Goal: Task Accomplishment & Management: Manage account settings

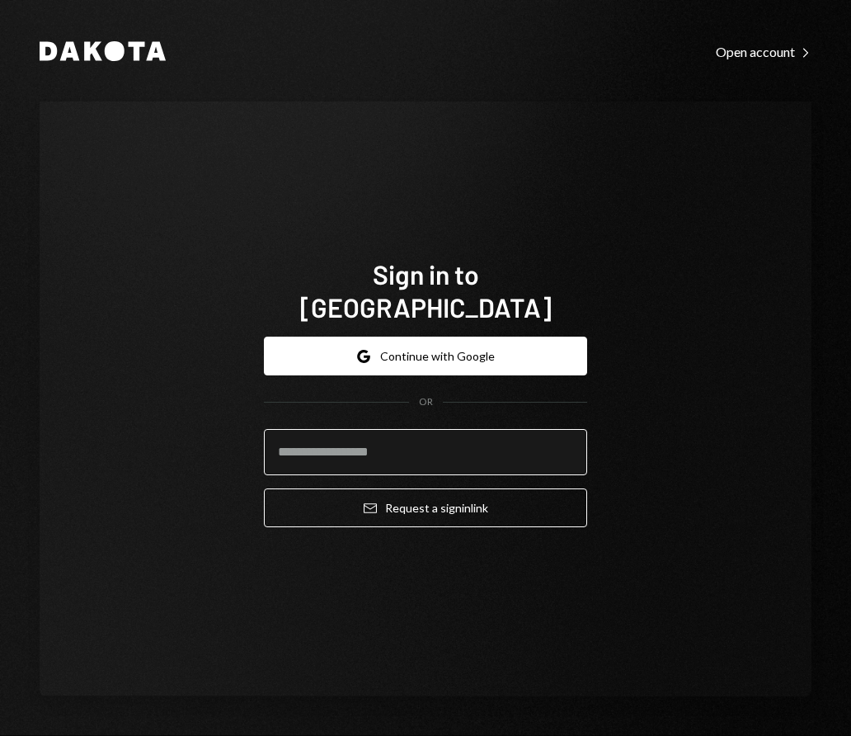
click at [443, 429] on input "email" at bounding box center [425, 452] width 323 height 46
click at [0, 735] on com-1password-button at bounding box center [0, 736] width 0 height 0
type input "**********"
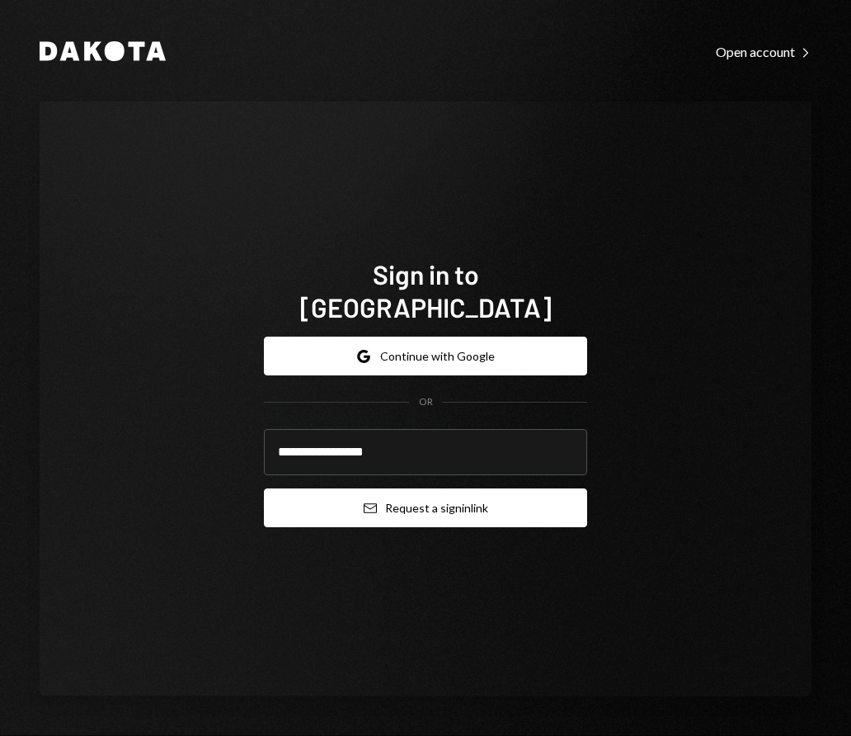
click at [459, 488] on button "Email Request a sign in link" at bounding box center [425, 507] width 323 height 39
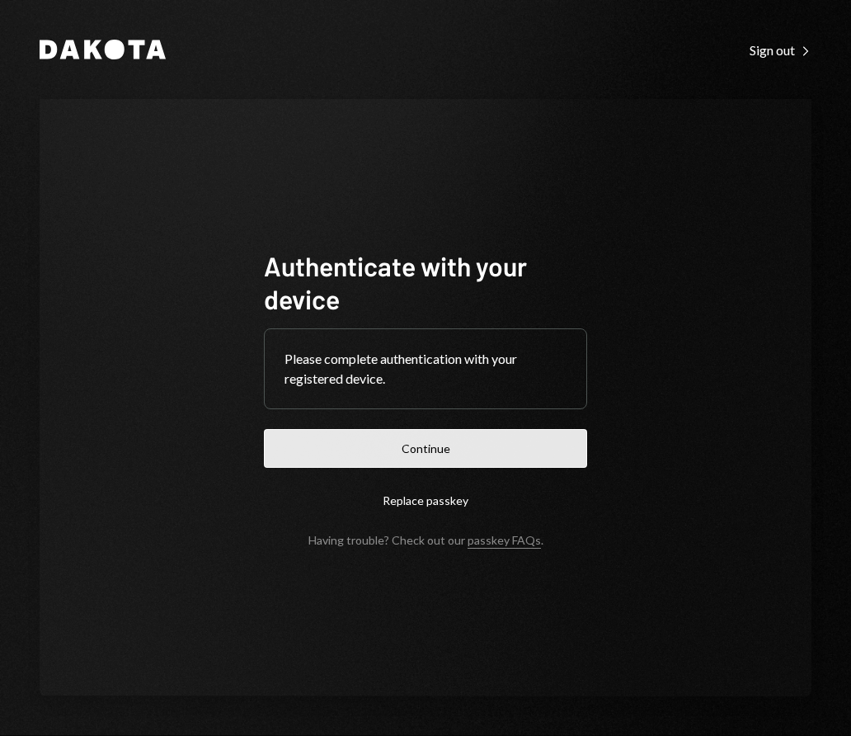
click at [442, 452] on button "Continue" at bounding box center [425, 448] width 323 height 39
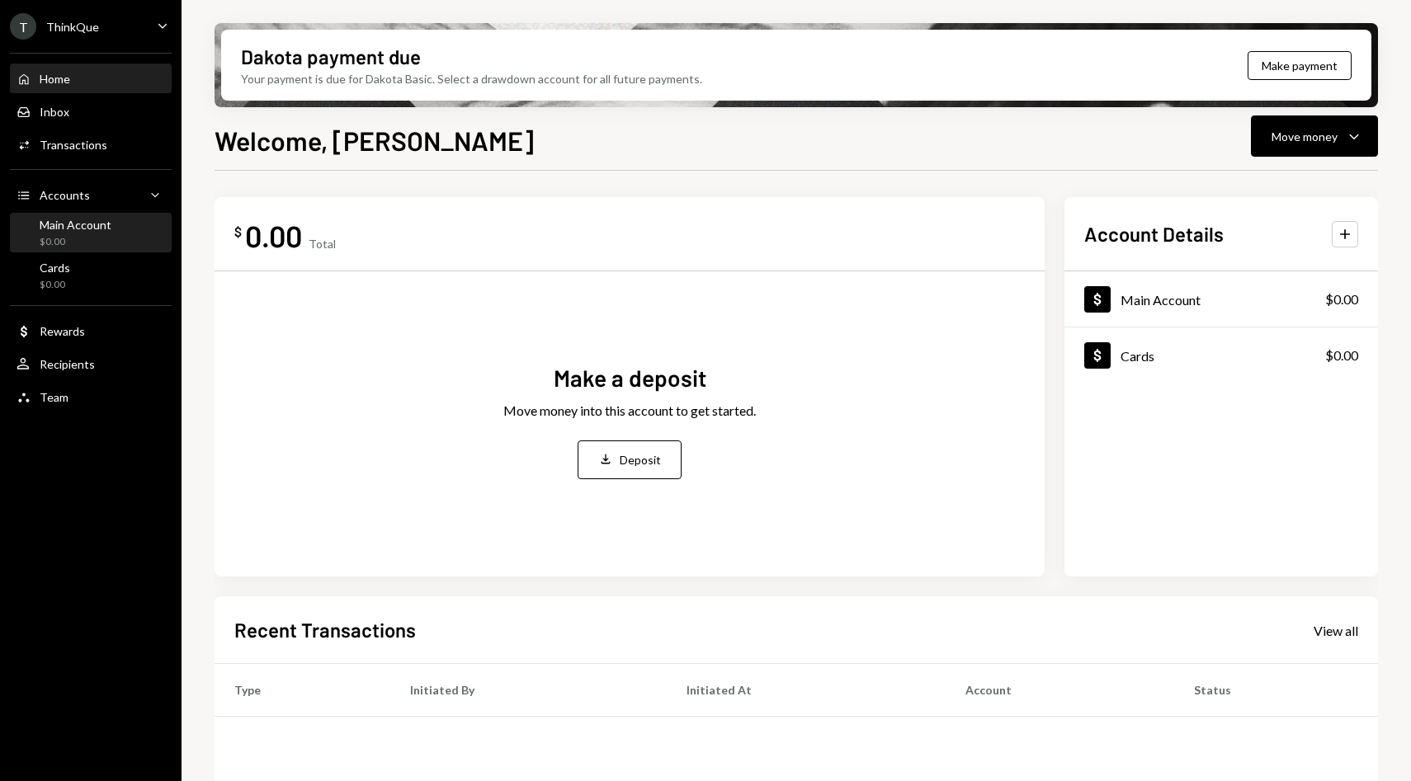
click at [88, 227] on div "Main Account" at bounding box center [76, 225] width 72 height 14
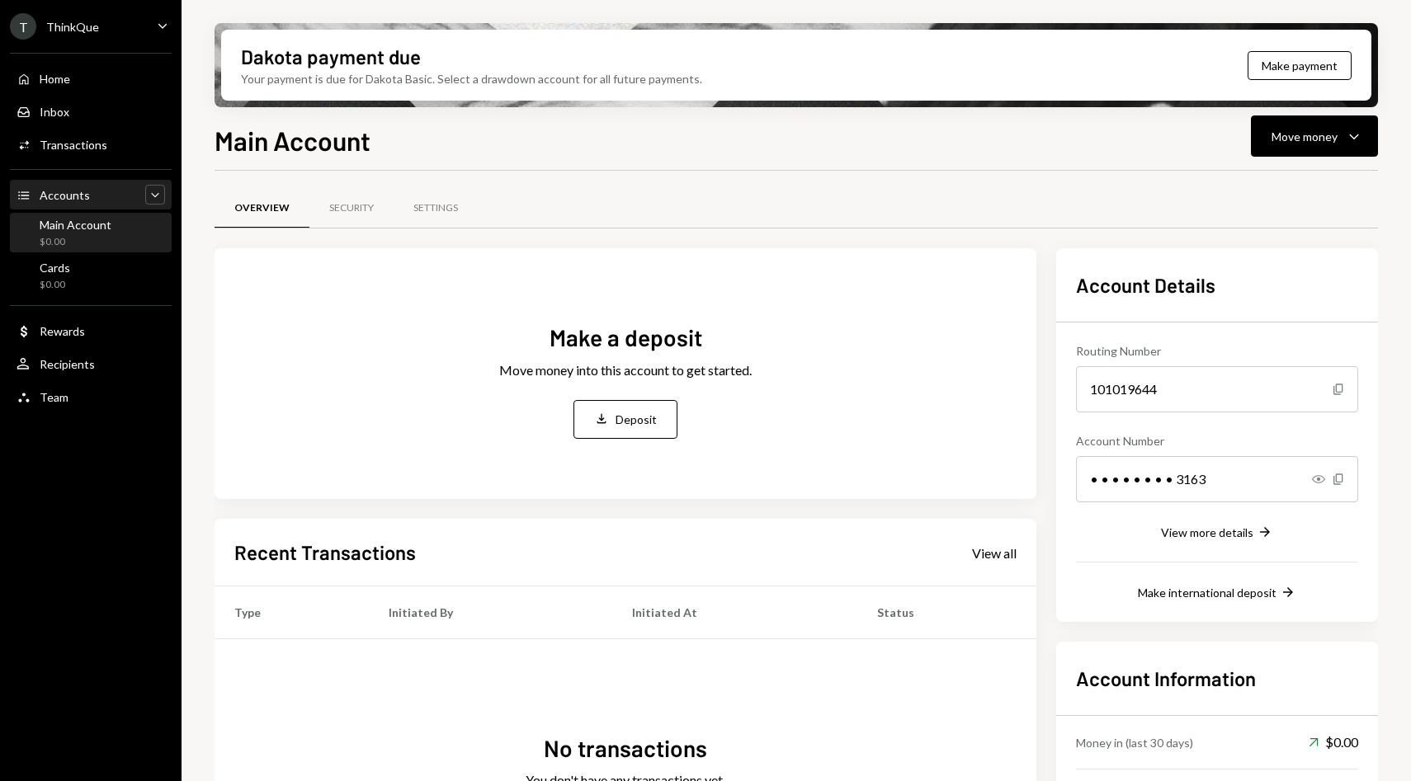
click at [154, 200] on icon "Caret Down" at bounding box center [155, 194] width 16 height 16
click at [154, 200] on icon "Caret Up" at bounding box center [155, 194] width 16 height 16
click at [851, 138] on icon "button" at bounding box center [1353, 136] width 9 height 5
click at [851, 141] on button "Move money Caret Down" at bounding box center [1314, 135] width 127 height 41
click at [623, 417] on div "Deposit" at bounding box center [635, 419] width 41 height 17
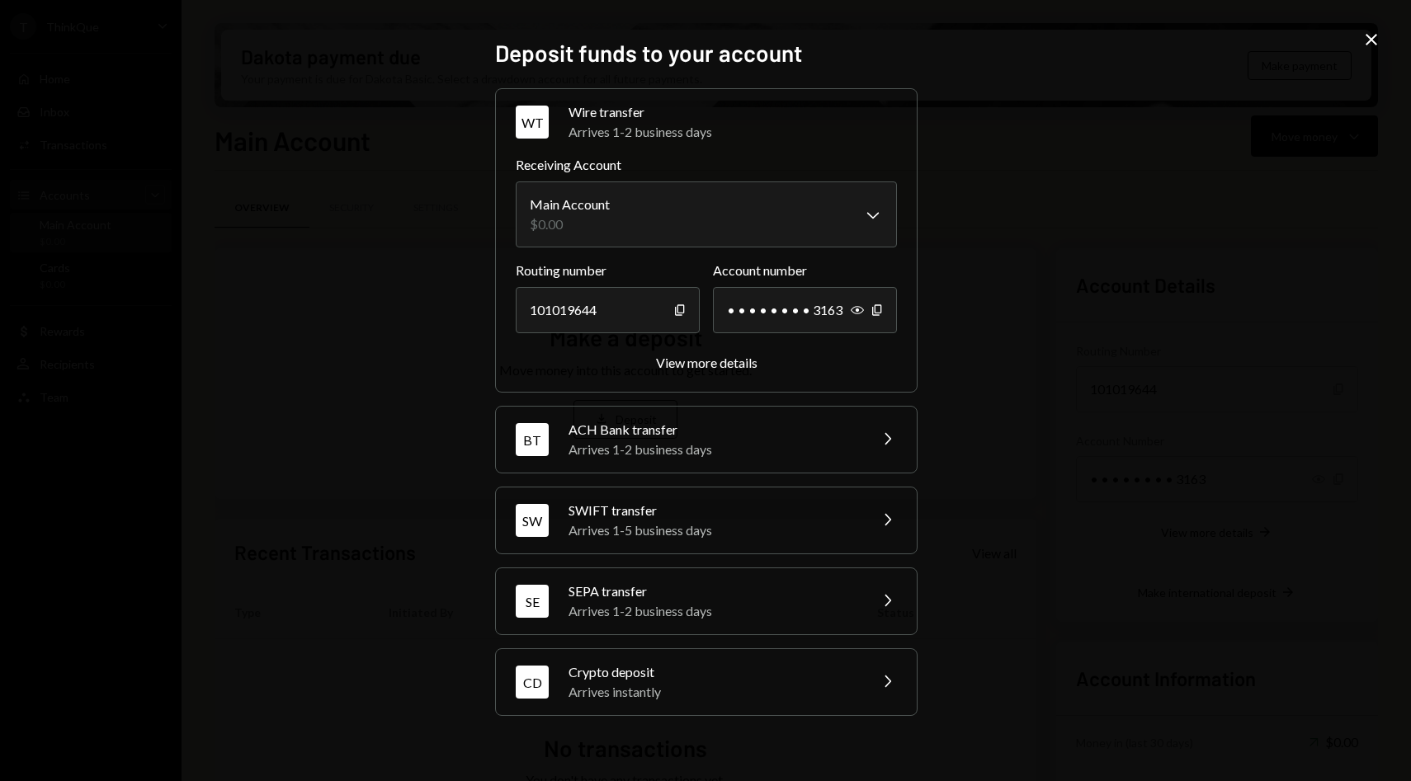
click at [851, 520] on icon "Chevron Right" at bounding box center [887, 520] width 20 height 20
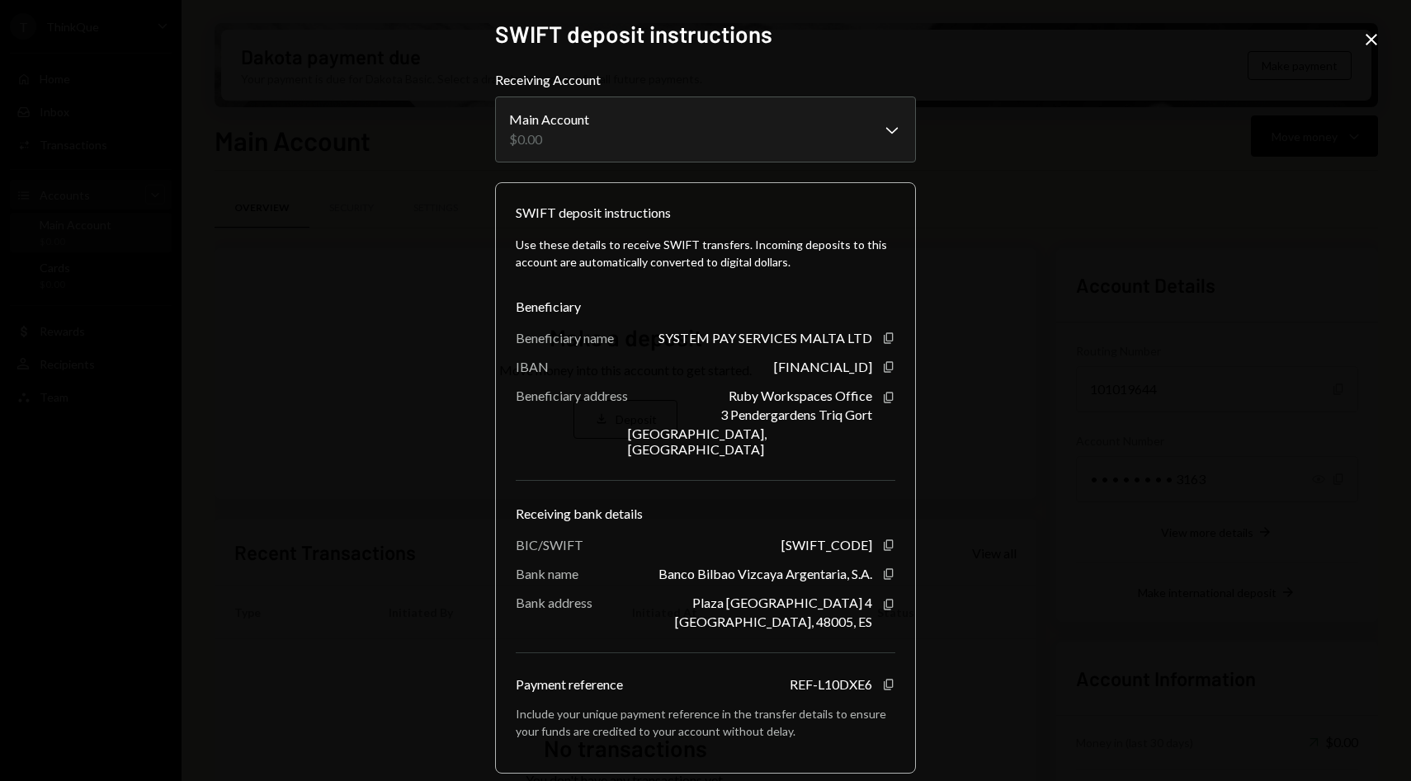
click at [851, 44] on icon "Close" at bounding box center [1371, 40] width 20 height 20
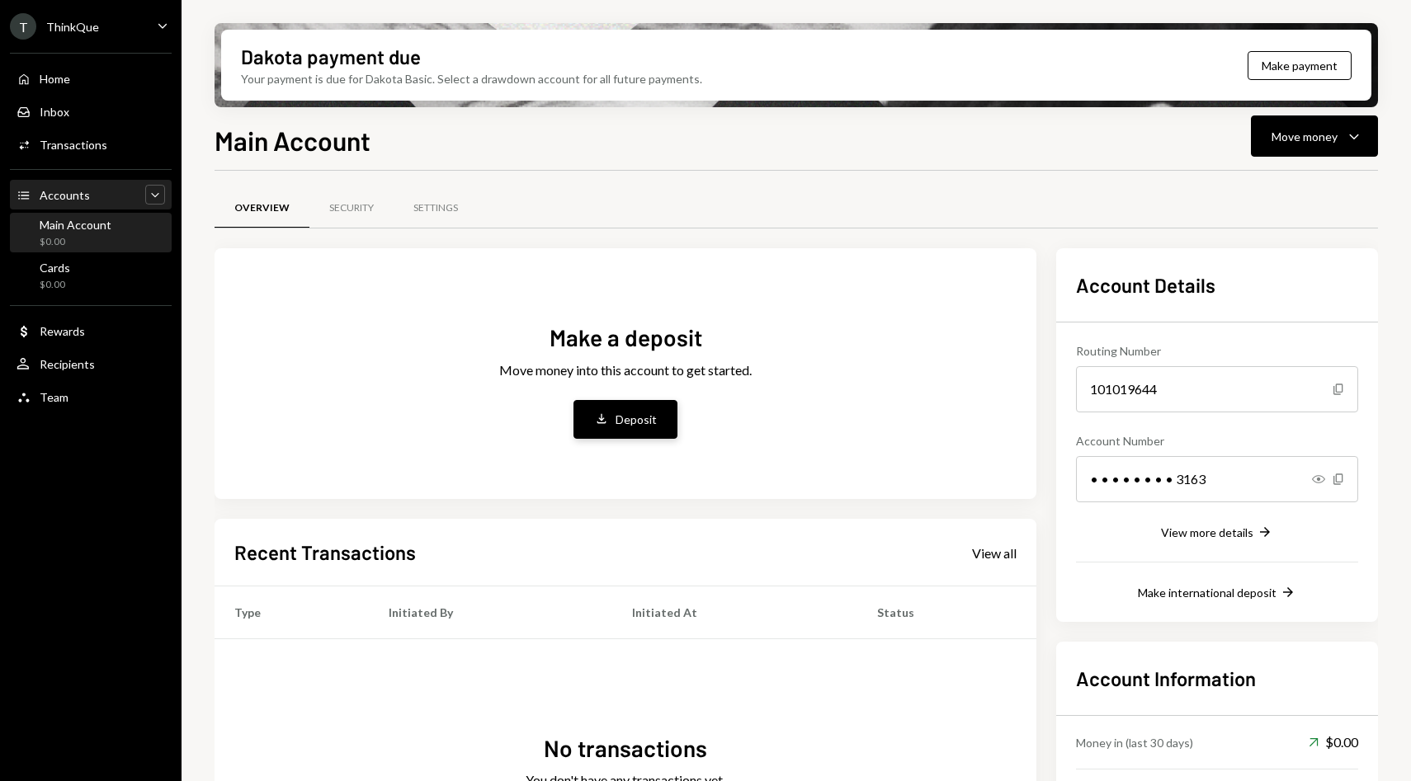
click at [623, 416] on div "Deposit" at bounding box center [635, 419] width 41 height 17
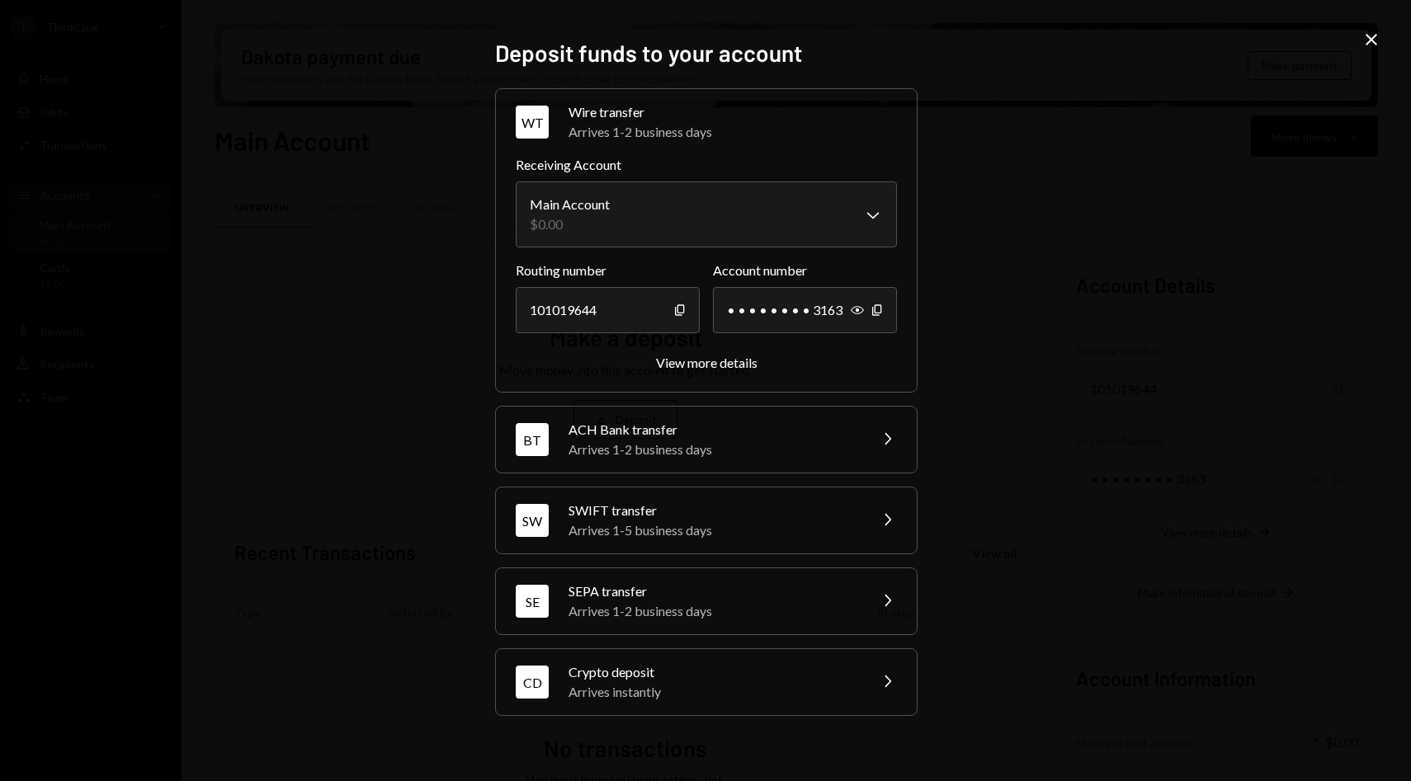
click at [851, 682] on icon "Chevron Right" at bounding box center [887, 682] width 20 height 20
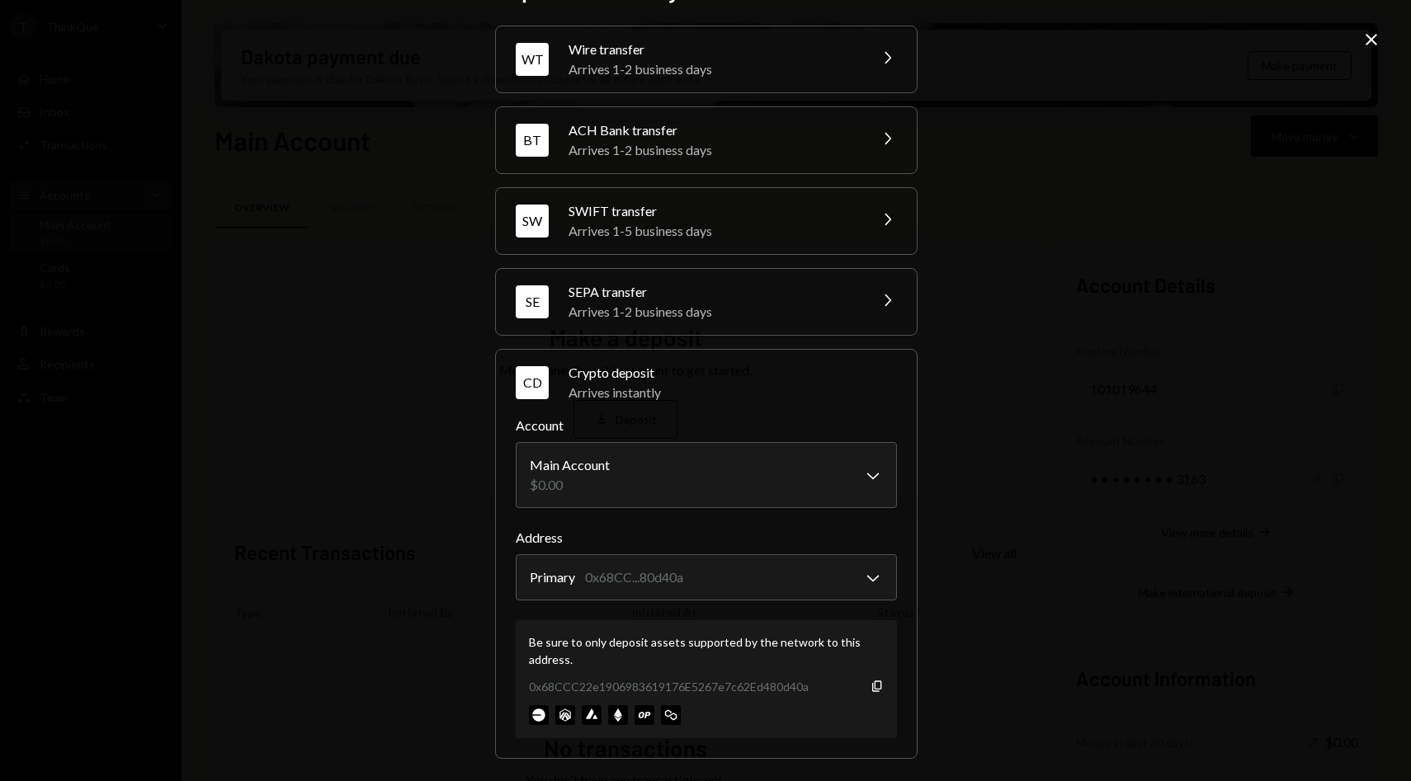
scroll to position [48, 0]
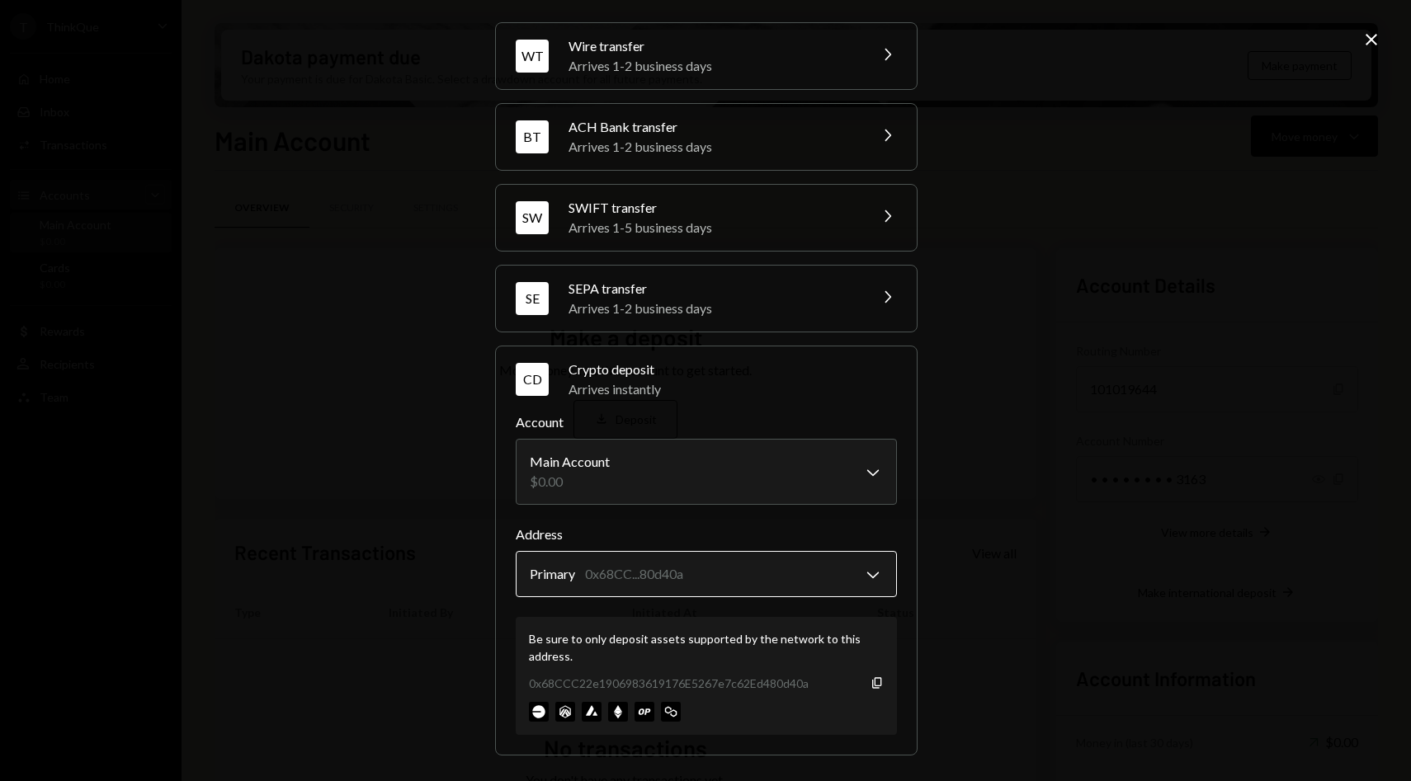
click at [673, 577] on body "T ThinkQue Caret Down Home Home Inbox Inbox Activities Transactions Accounts Ac…" at bounding box center [705, 390] width 1411 height 781
click at [822, 671] on div "Be sure to only deposit assets supported by the network to this address. 0x68CC…" at bounding box center [706, 676] width 381 height 118
click at [851, 682] on icon "Copy" at bounding box center [876, 682] width 13 height 13
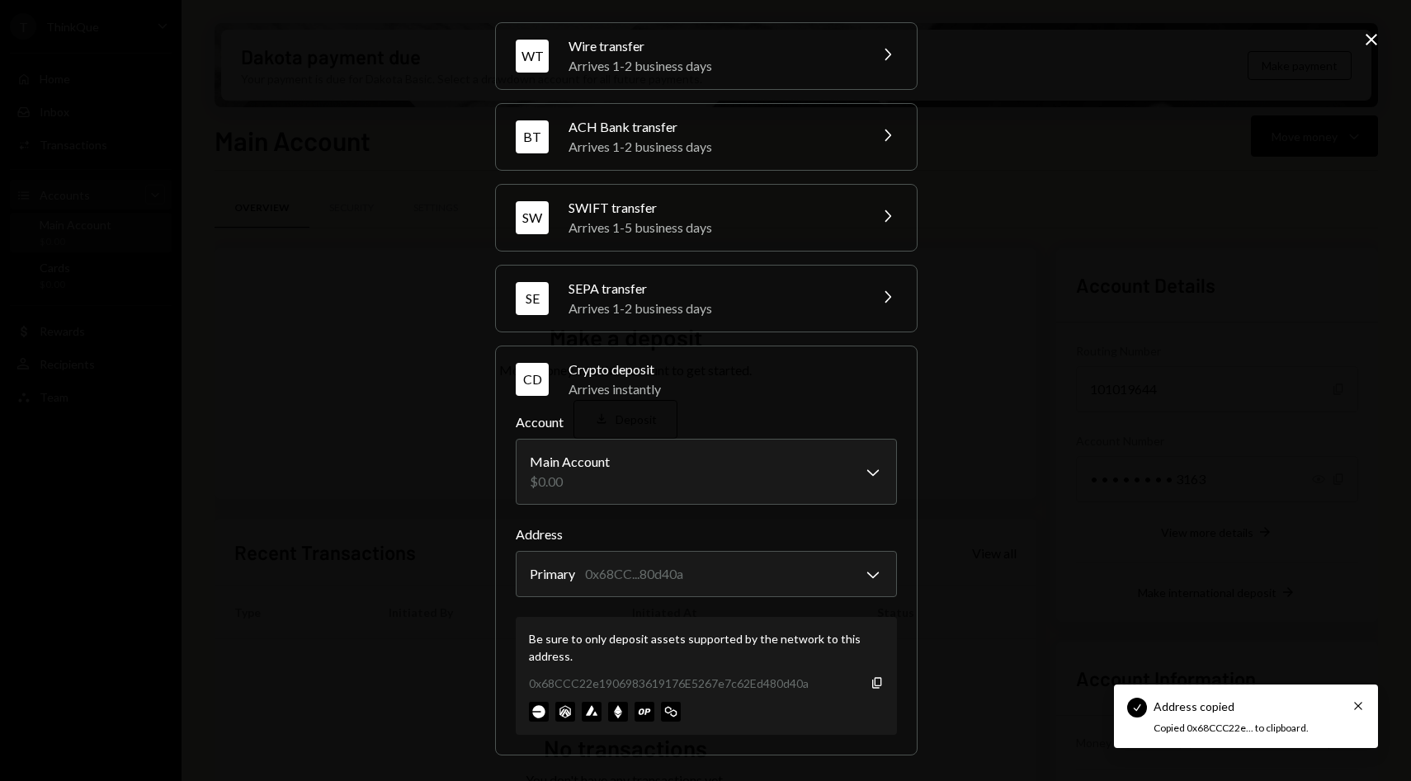
click at [851, 552] on div "**********" at bounding box center [705, 390] width 1411 height 781
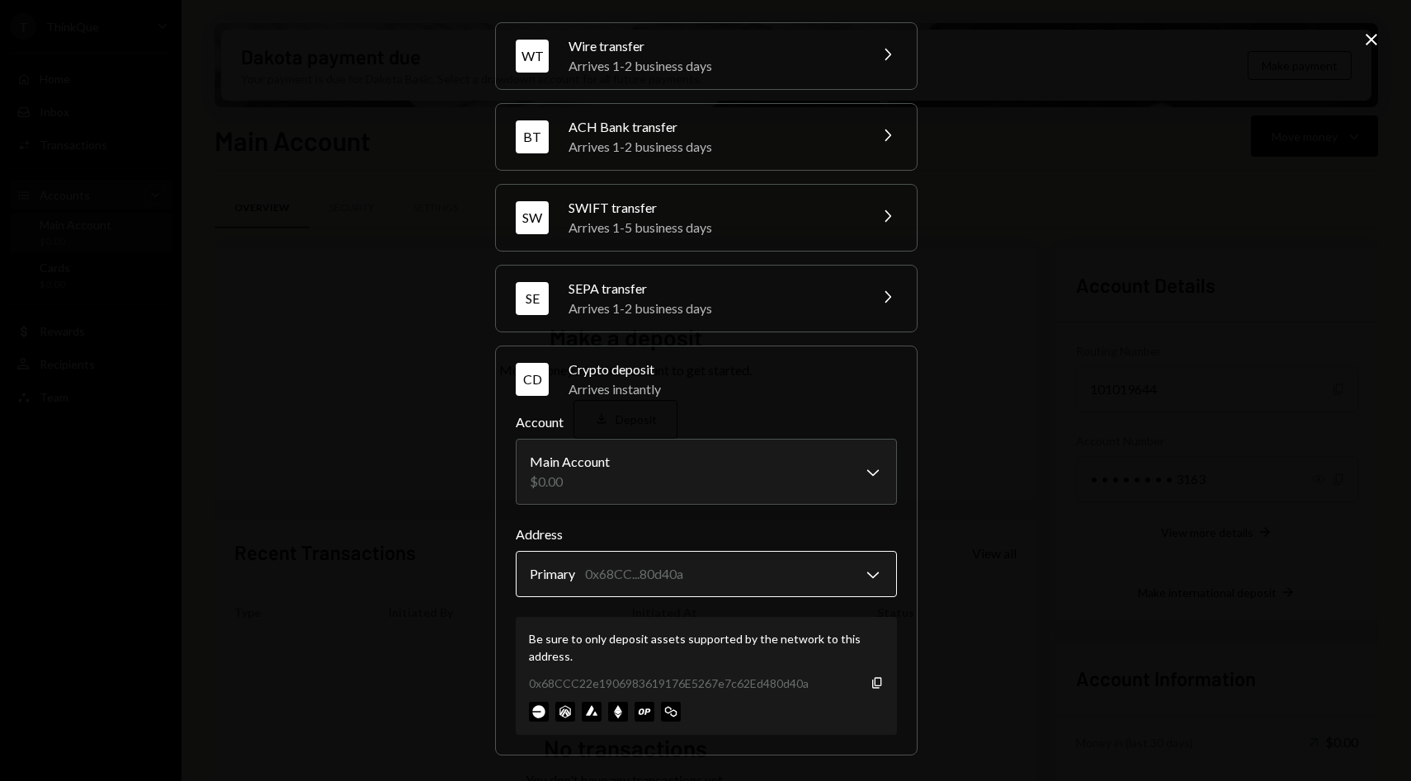
click at [820, 580] on body "T ThinkQue Caret Down Home Home Inbox Inbox Activities Transactions Accounts Ac…" at bounding box center [705, 390] width 1411 height 781
click at [688, 715] on div at bounding box center [706, 712] width 355 height 20
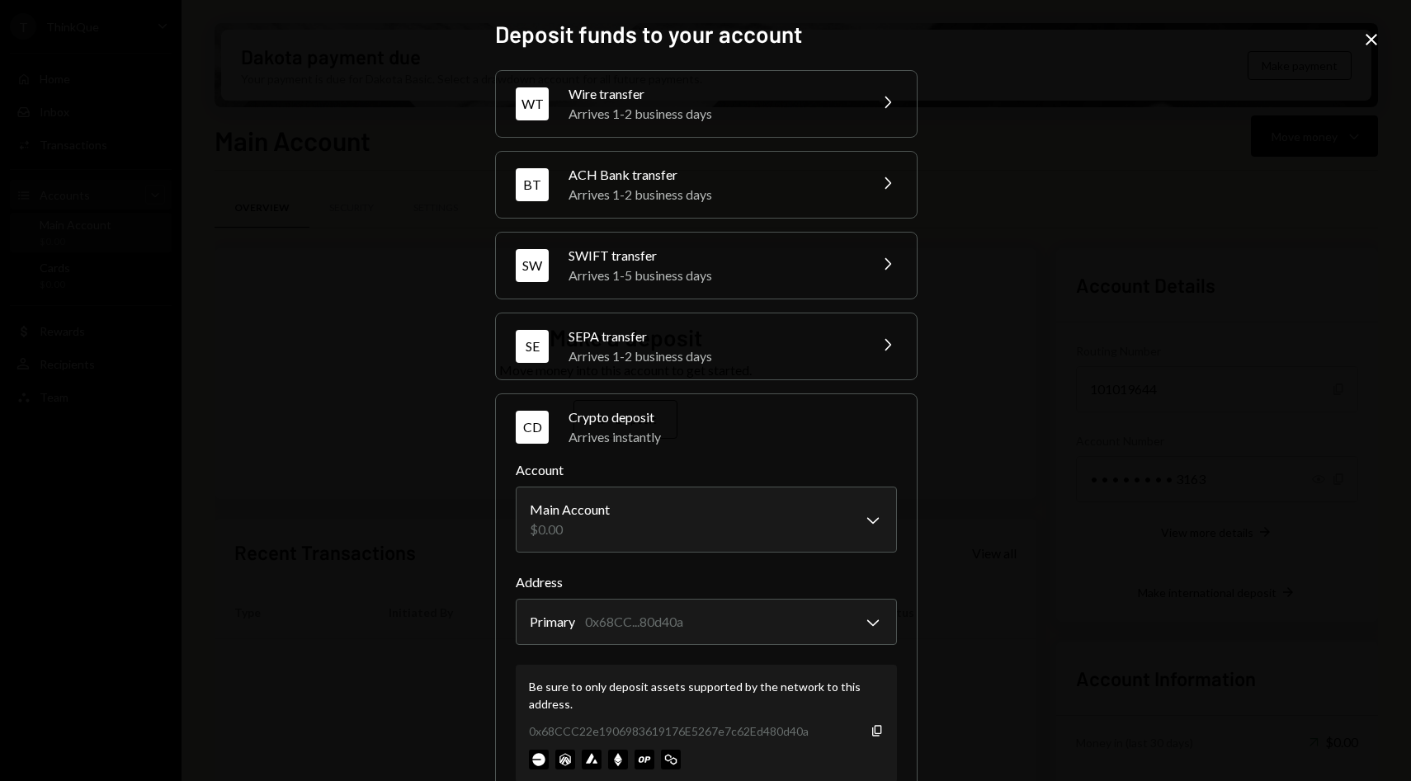
click at [851, 40] on icon "Close" at bounding box center [1371, 40] width 20 height 20
